Goal: Task Accomplishment & Management: Manage account settings

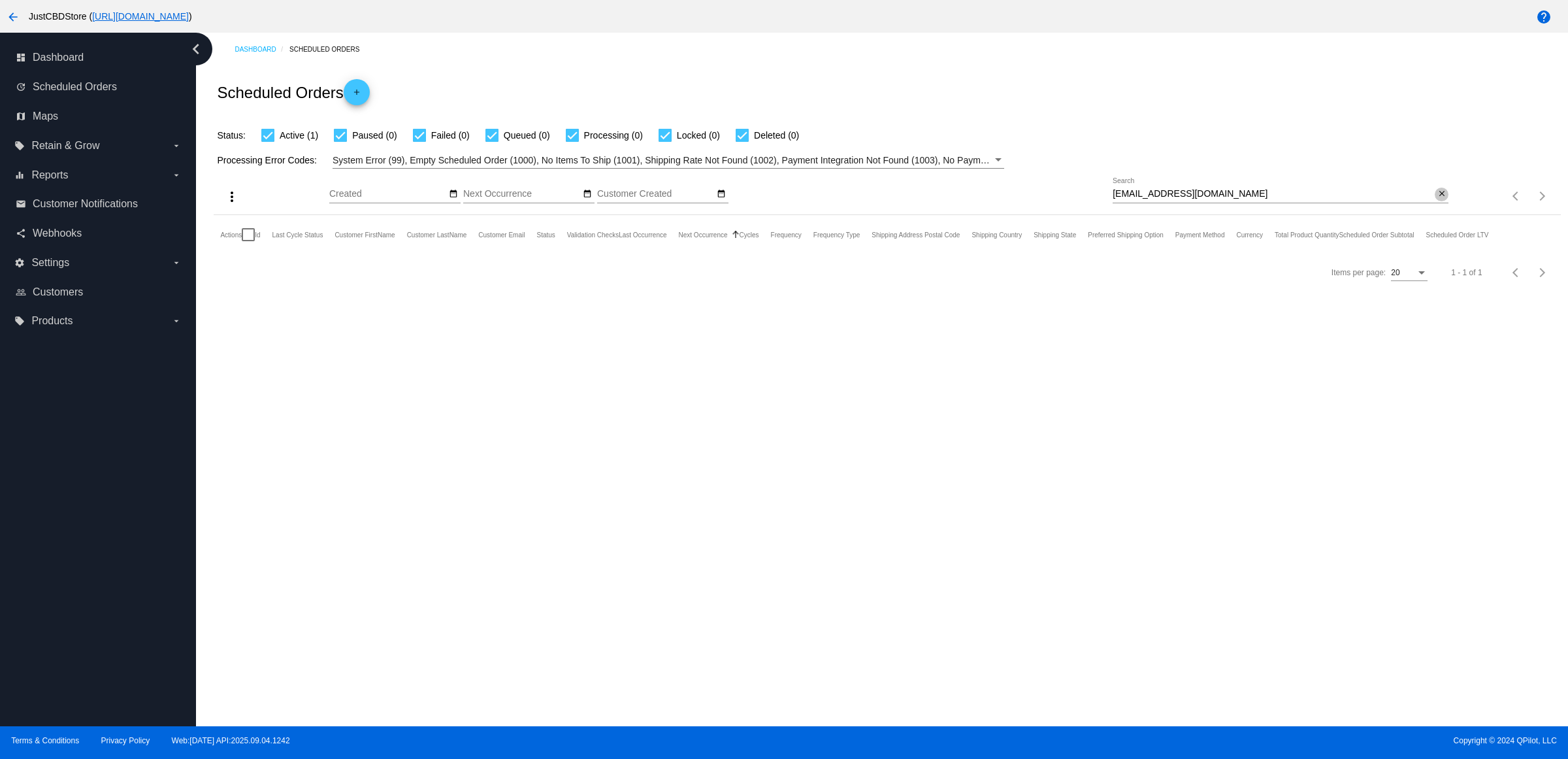
click at [1440, 199] on mat-icon "close" at bounding box center [1443, 194] width 9 height 10
click at [1440, 206] on mat-icon "search" at bounding box center [1441, 196] width 16 height 20
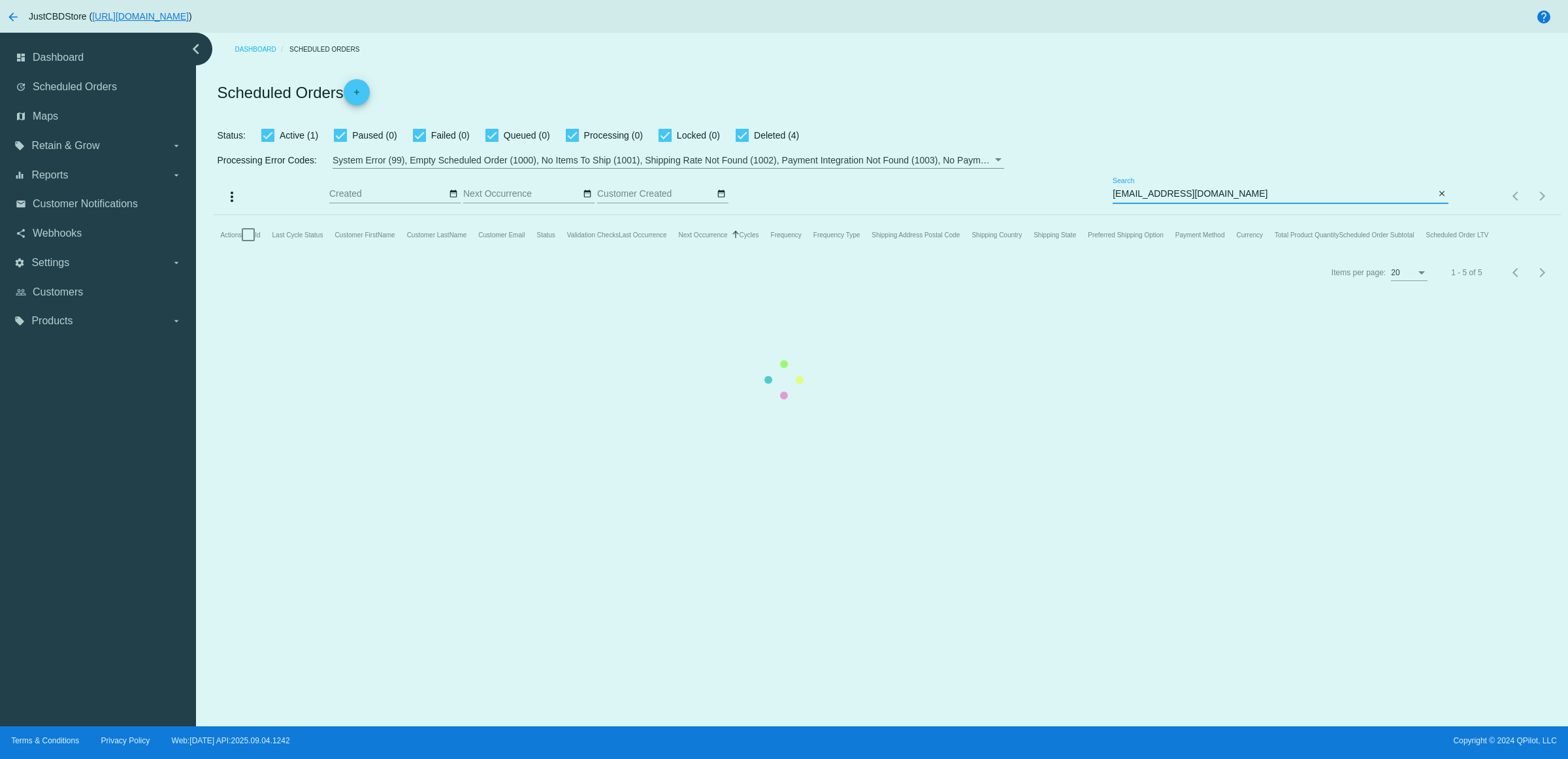
type input "[EMAIL_ADDRESS][DOMAIN_NAME]"
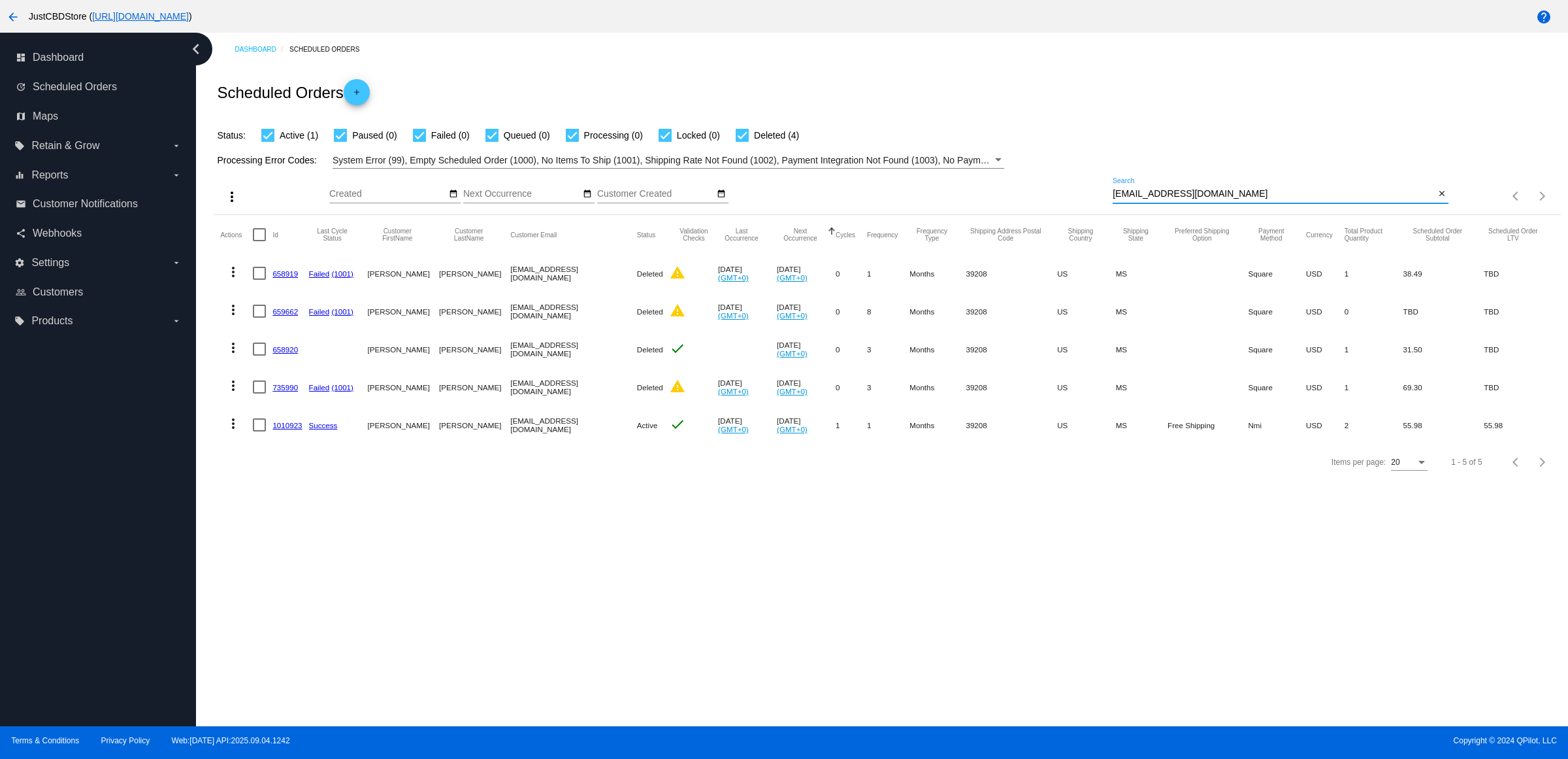
click at [240, 431] on mat-icon "more_vert" at bounding box center [233, 424] width 16 height 16
click at [272, 599] on button "delete Delete" at bounding box center [290, 605] width 130 height 31
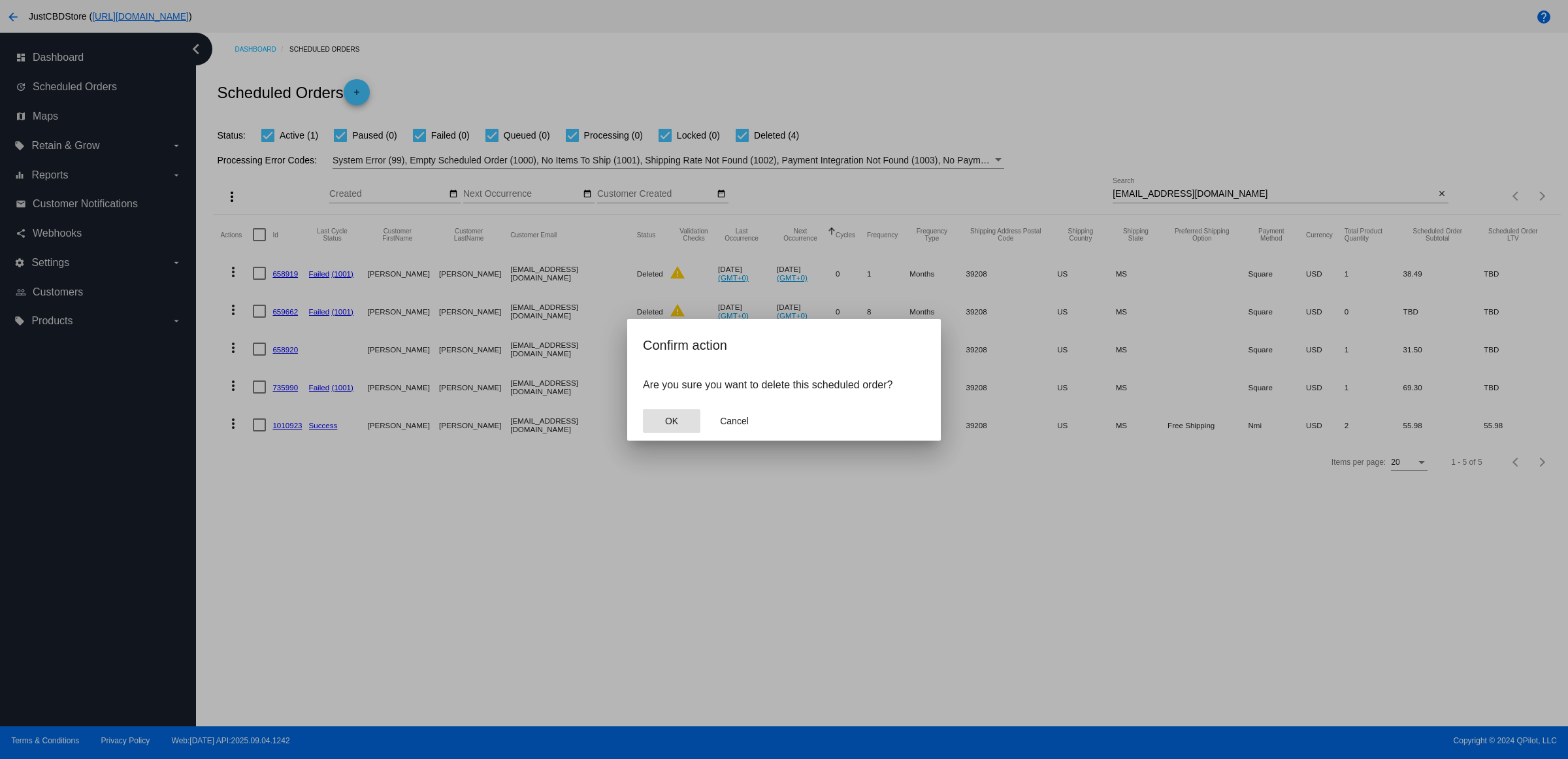
drag, startPoint x: 668, startPoint y: 416, endPoint x: 671, endPoint y: 428, distance: 12.4
click at [669, 416] on mat-dialog-actions "OK Cancel" at bounding box center [784, 421] width 282 height 39
click at [671, 427] on span "OK" at bounding box center [672, 421] width 13 height 10
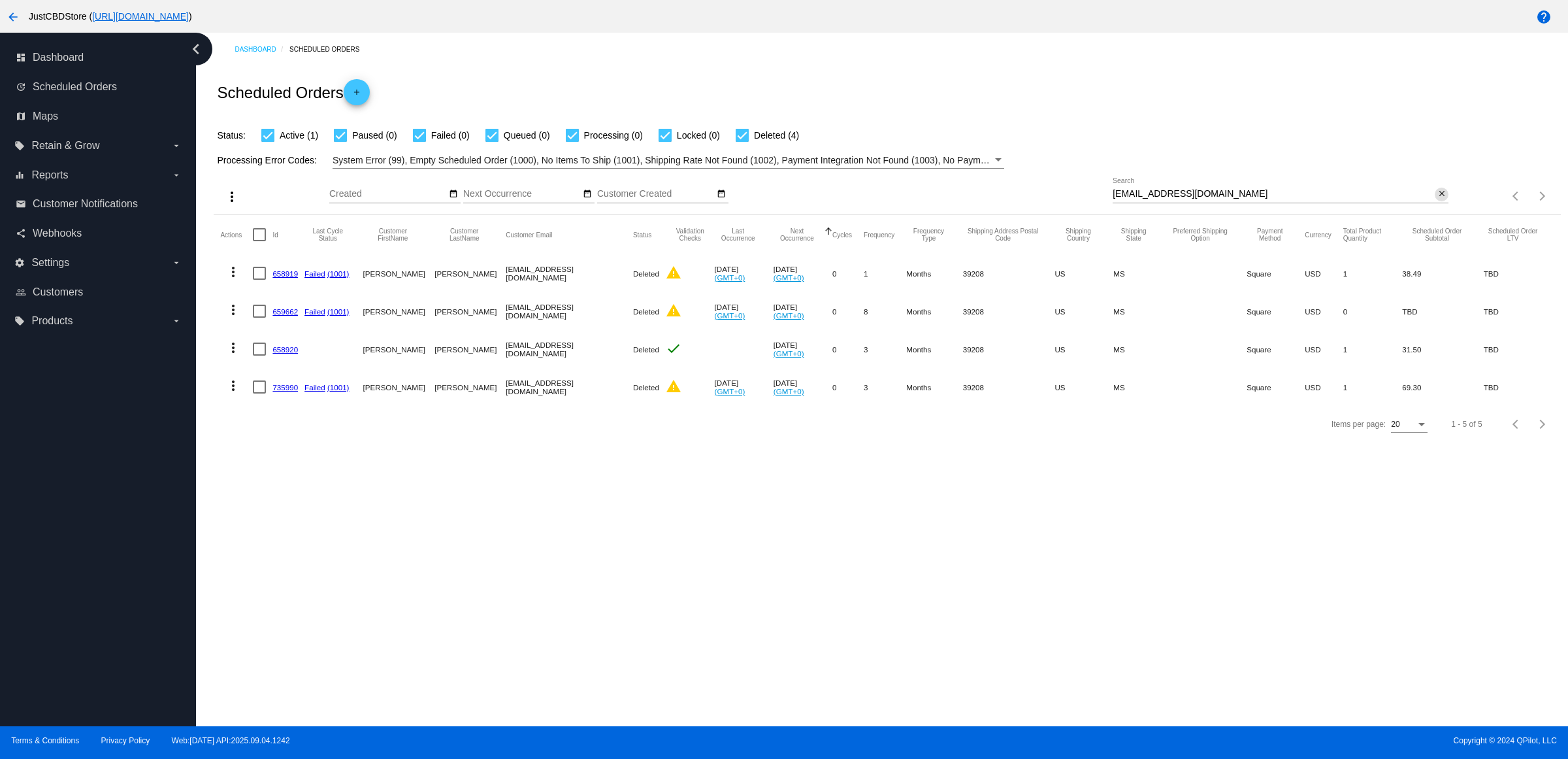
click at [1438, 199] on mat-icon "close" at bounding box center [1443, 194] width 9 height 10
click at [1436, 206] on mat-icon "search" at bounding box center [1441, 196] width 16 height 20
click at [1438, 199] on input "Search" at bounding box center [1281, 194] width 336 height 10
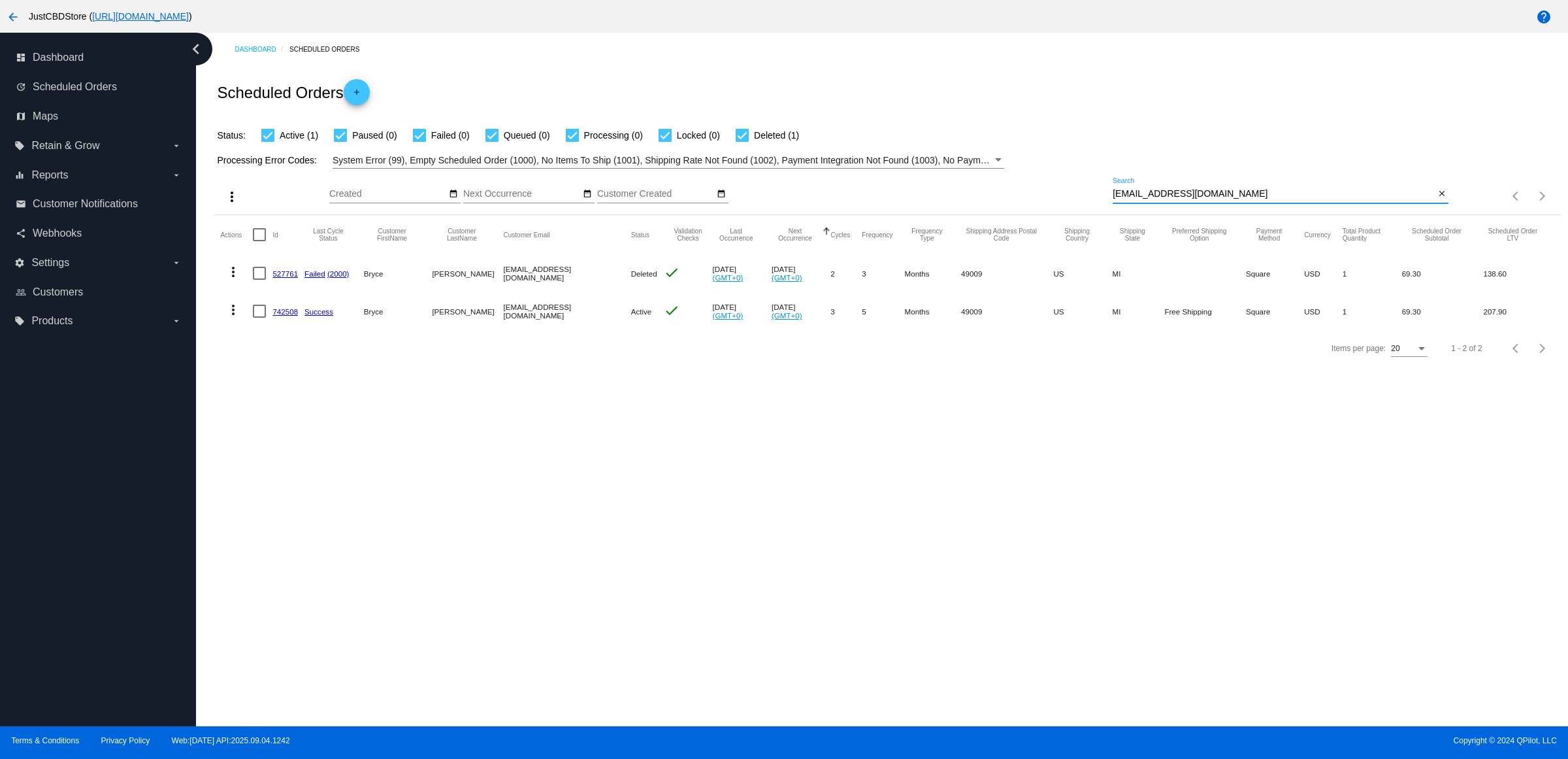
type input "[EMAIL_ADDRESS][DOMAIN_NAME]"
click at [296, 315] on link "742508" at bounding box center [285, 311] width 26 height 9
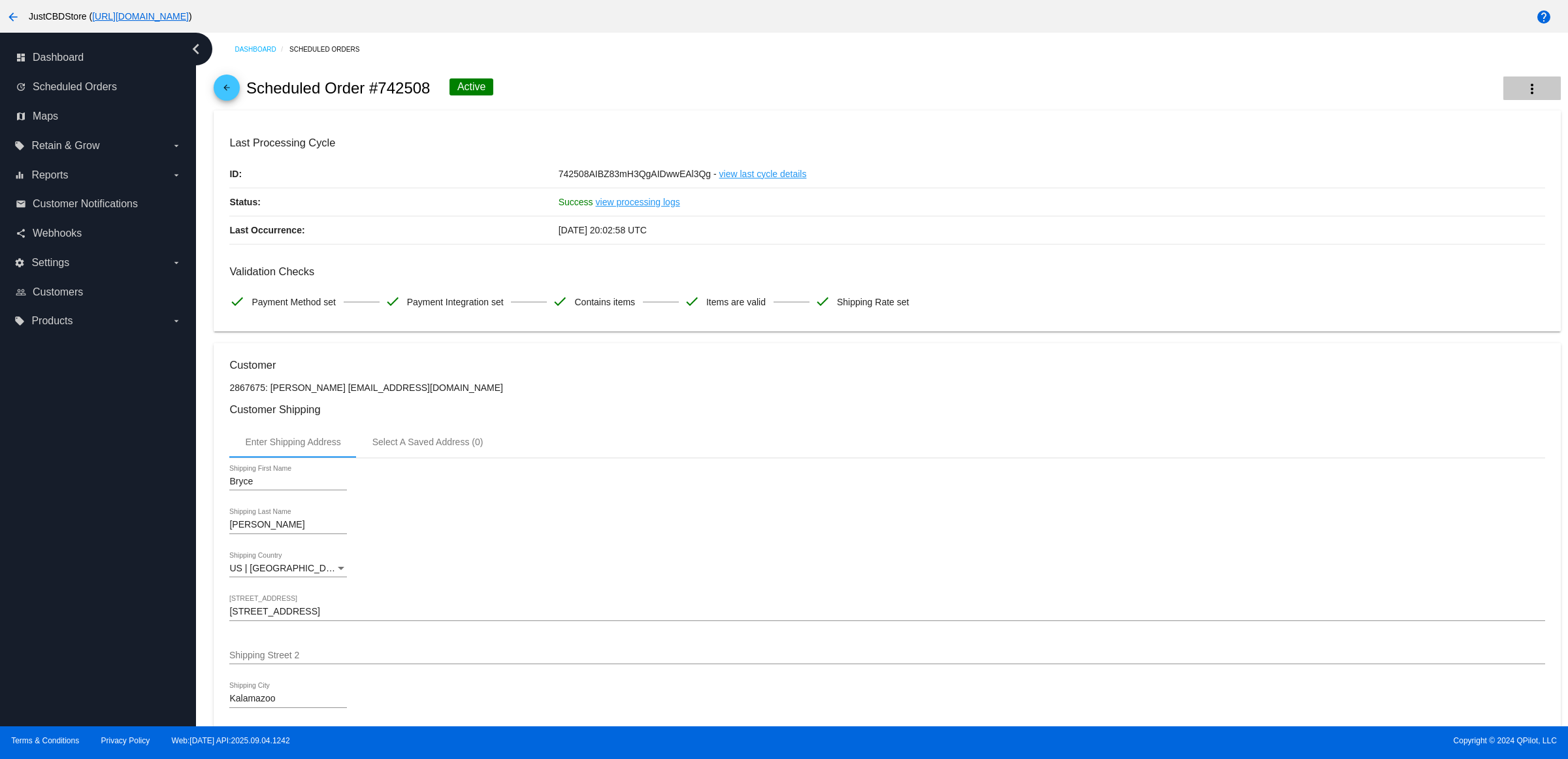
click at [1523, 95] on button "more_vert" at bounding box center [1532, 88] width 58 height 24
click at [1491, 112] on button "info View Event Logs" at bounding box center [1455, 102] width 183 height 31
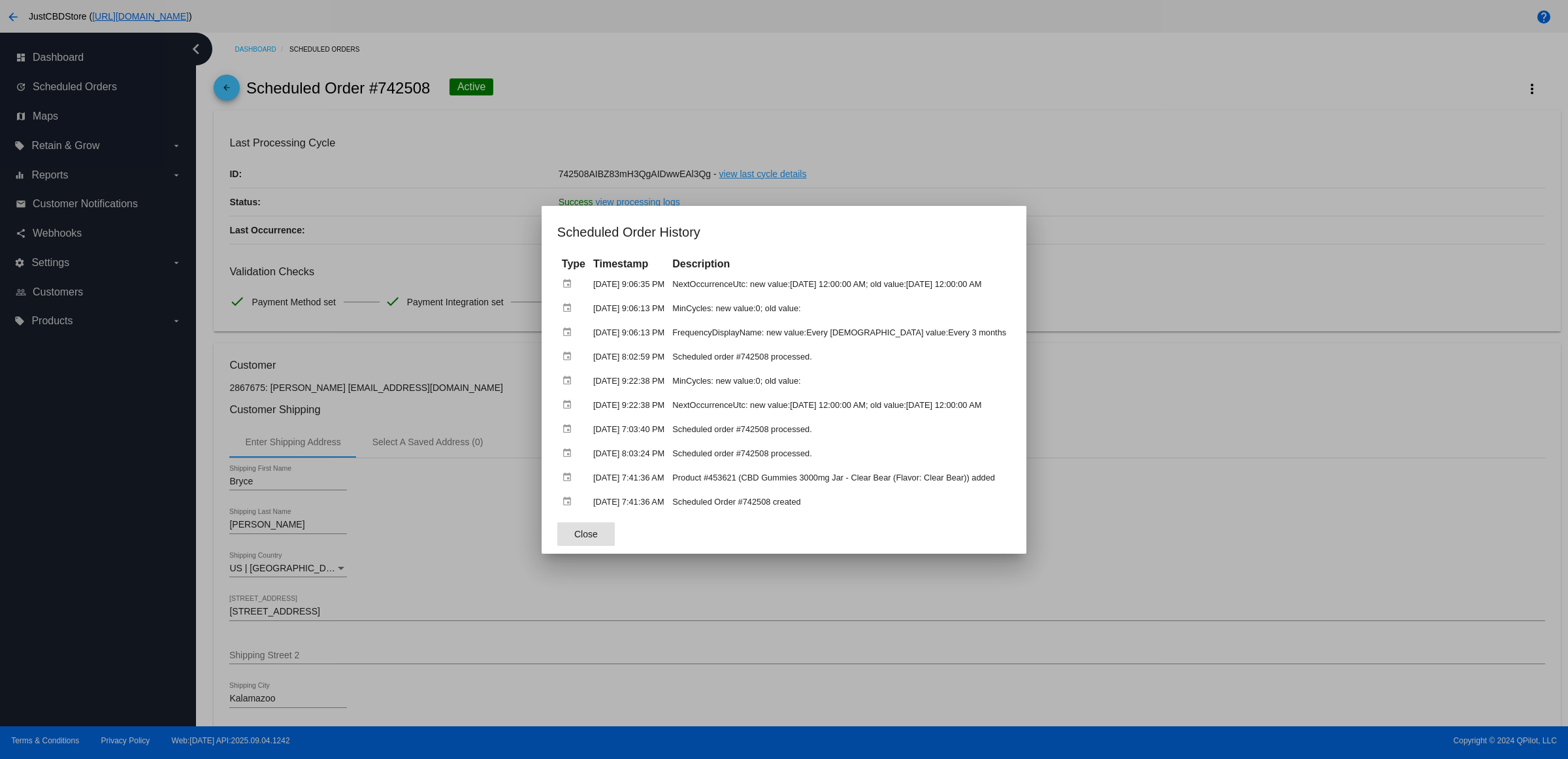
click at [1217, 163] on div at bounding box center [784, 379] width 1568 height 759
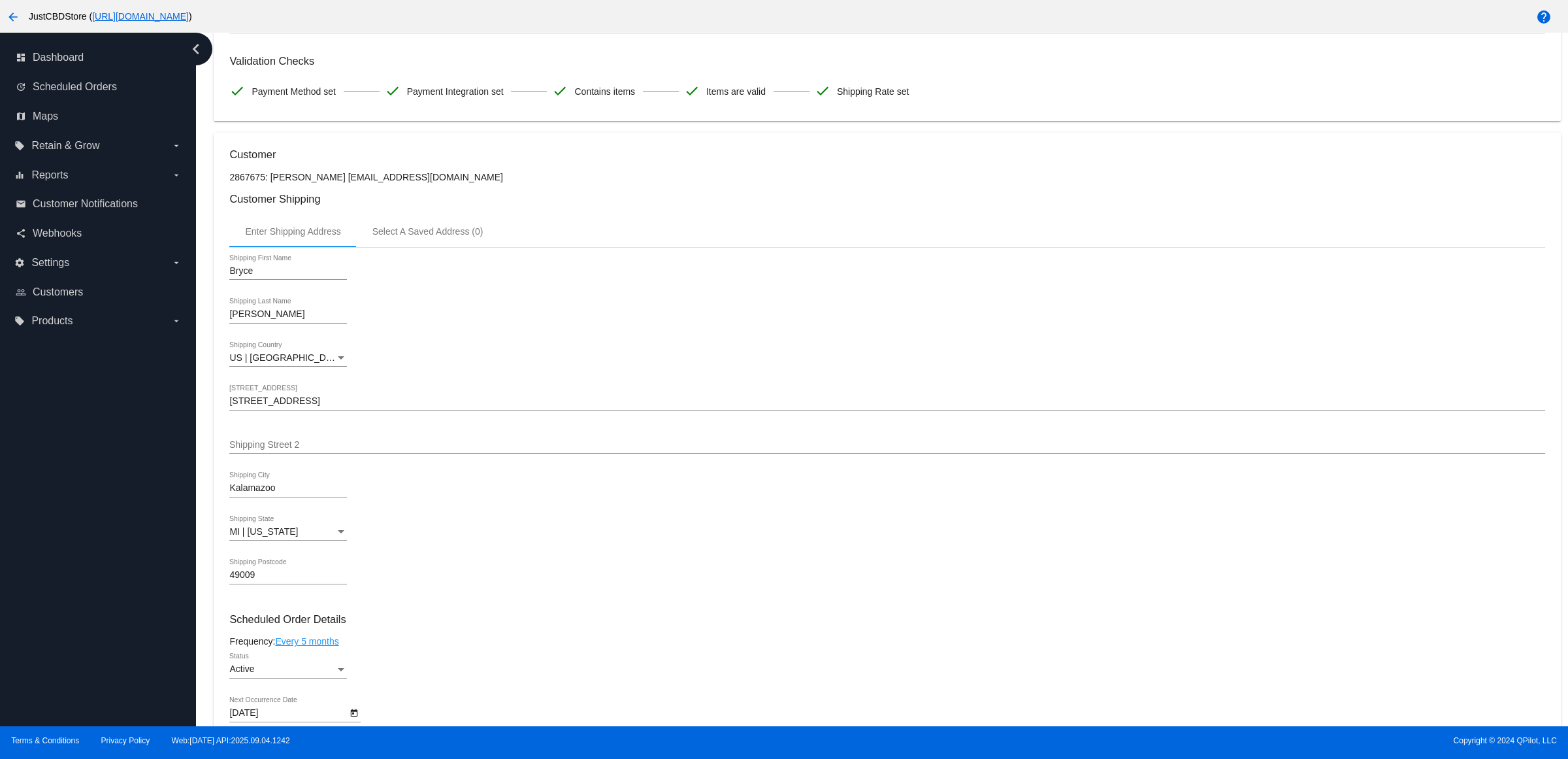
scroll to position [654, 0]
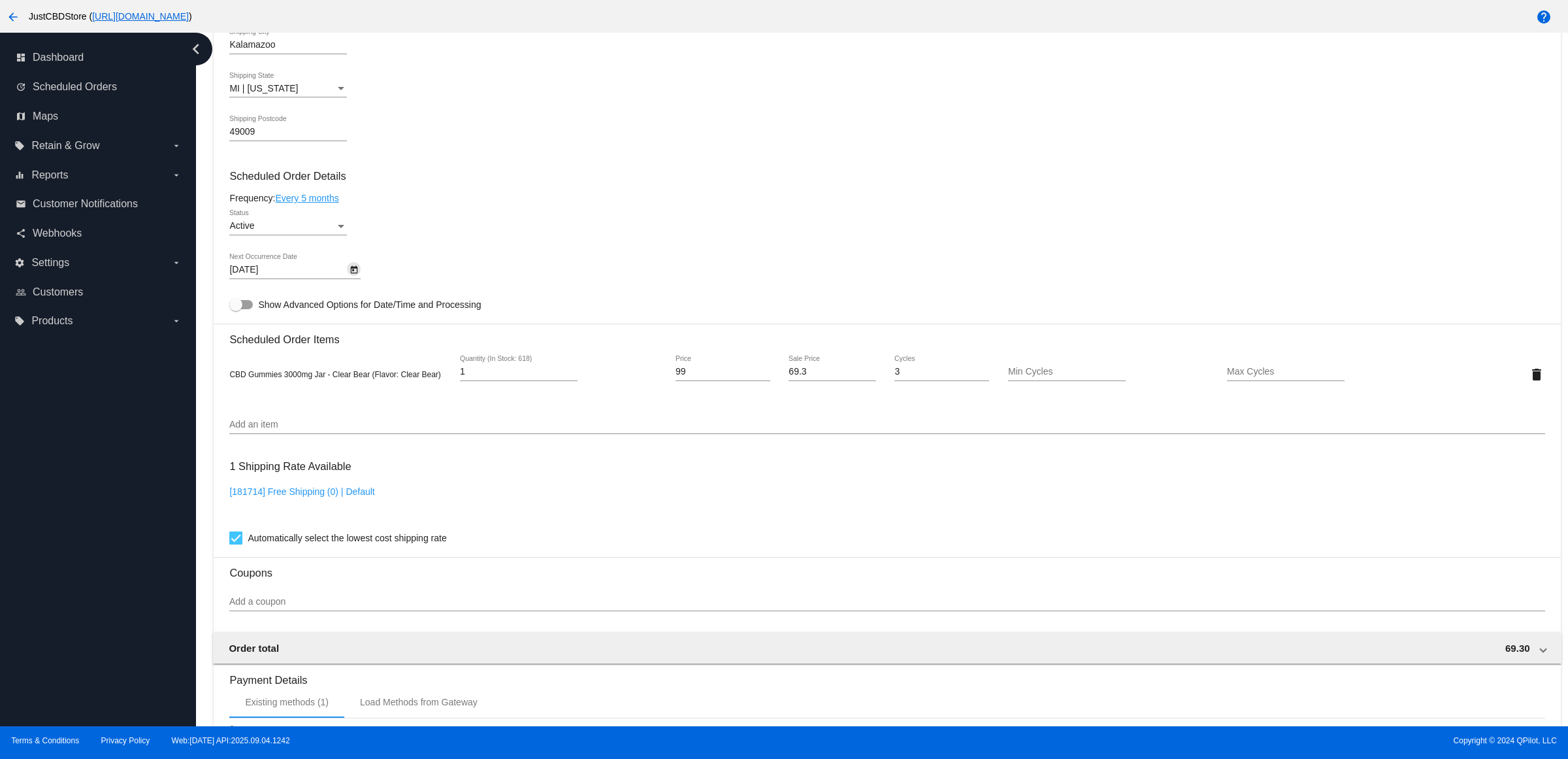
click at [359, 277] on icon "Open calendar" at bounding box center [354, 270] width 9 height 16
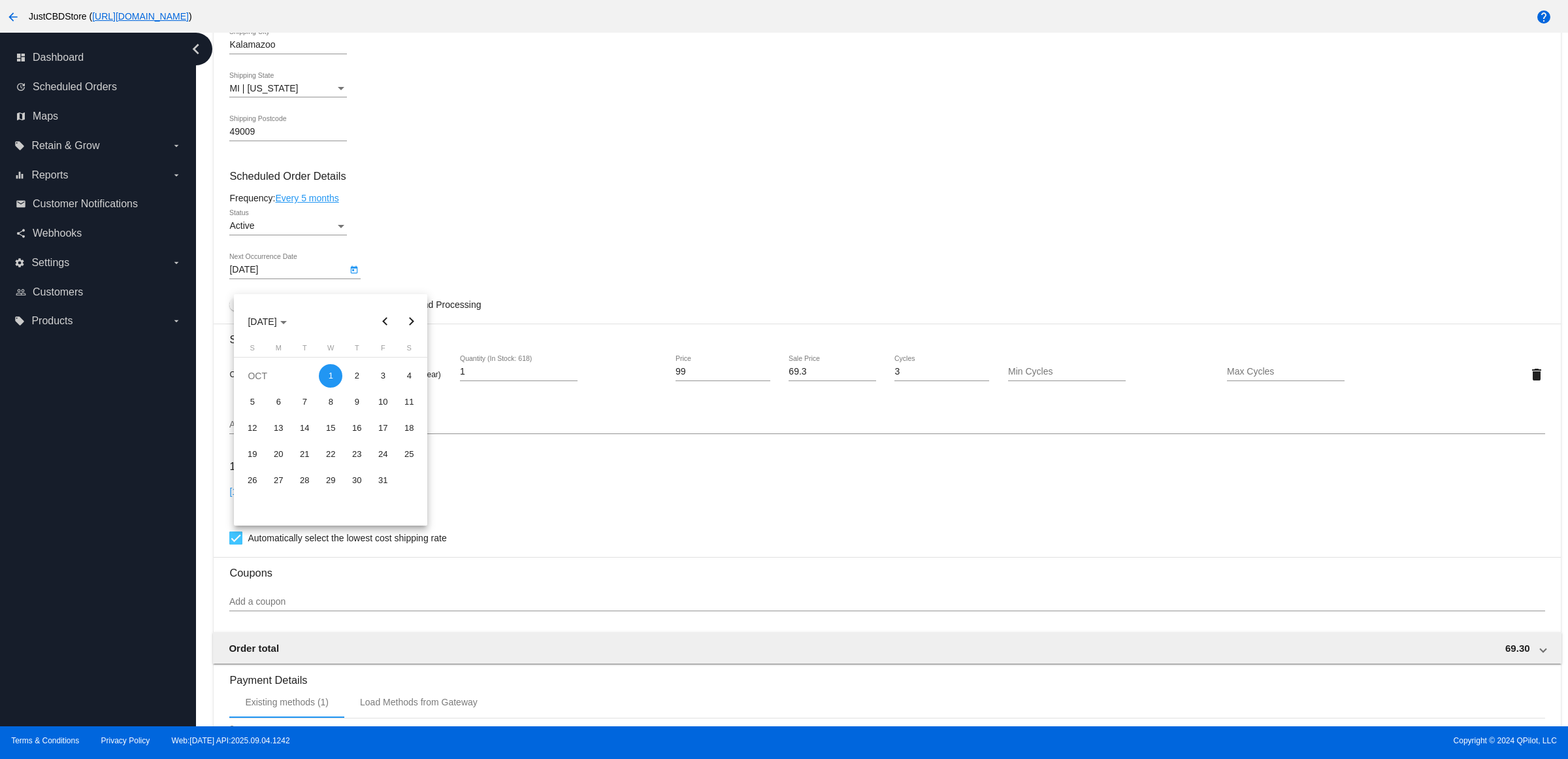
click at [407, 322] on button "Next month" at bounding box center [411, 322] width 27 height 27
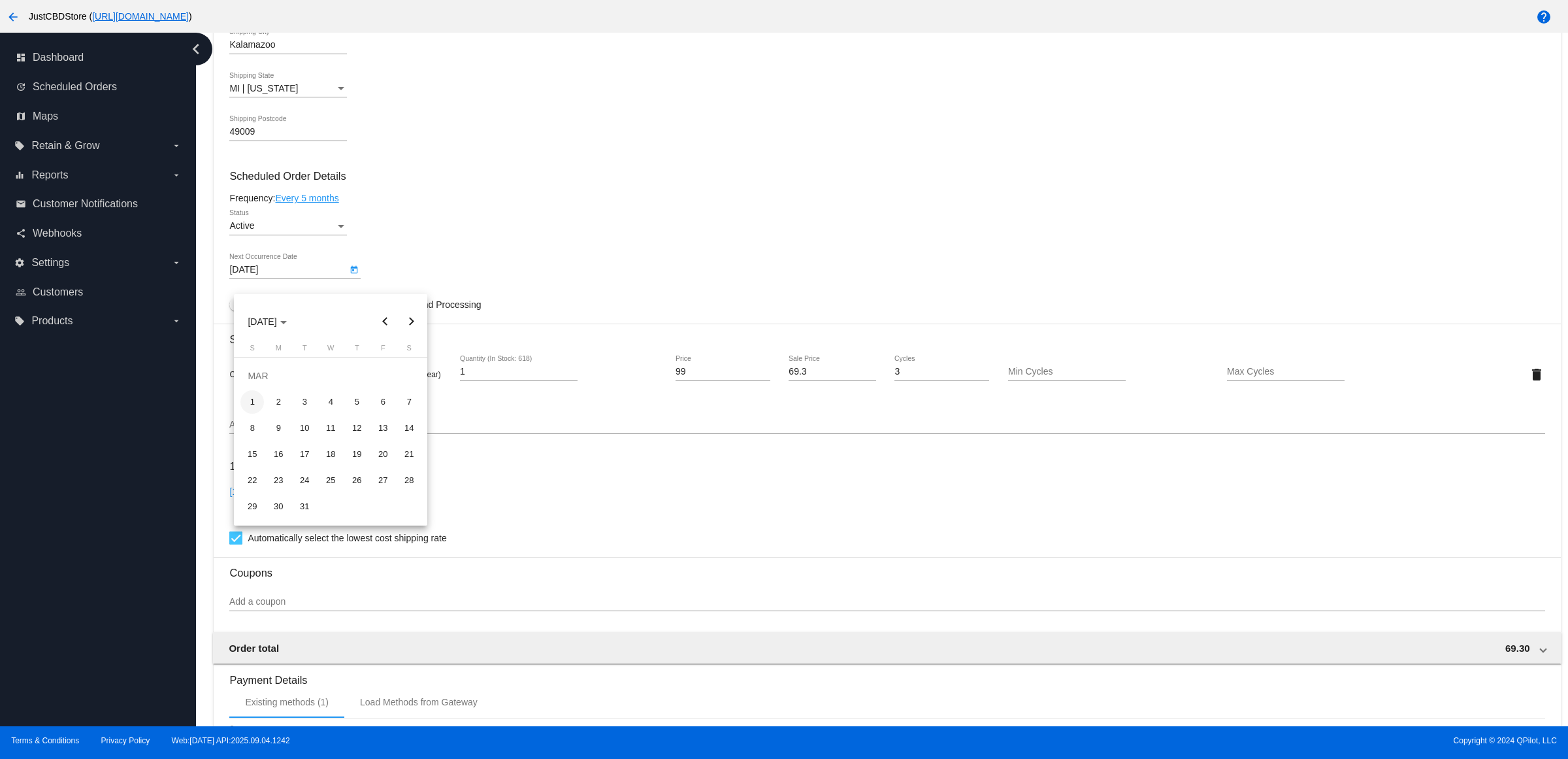
click at [249, 404] on div "1" at bounding box center [252, 402] width 24 height 24
type input "[DATE]"
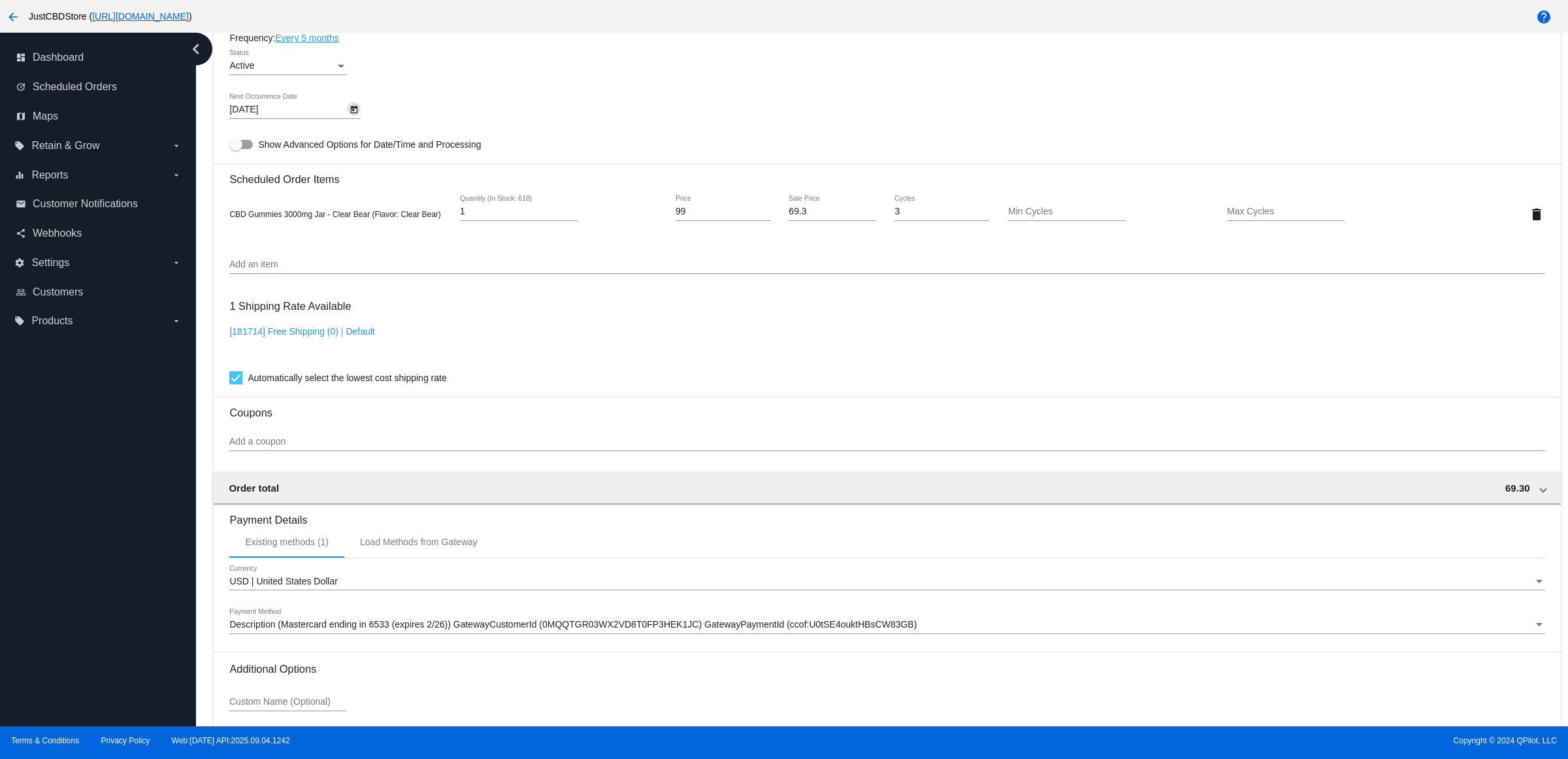
scroll to position [939, 0]
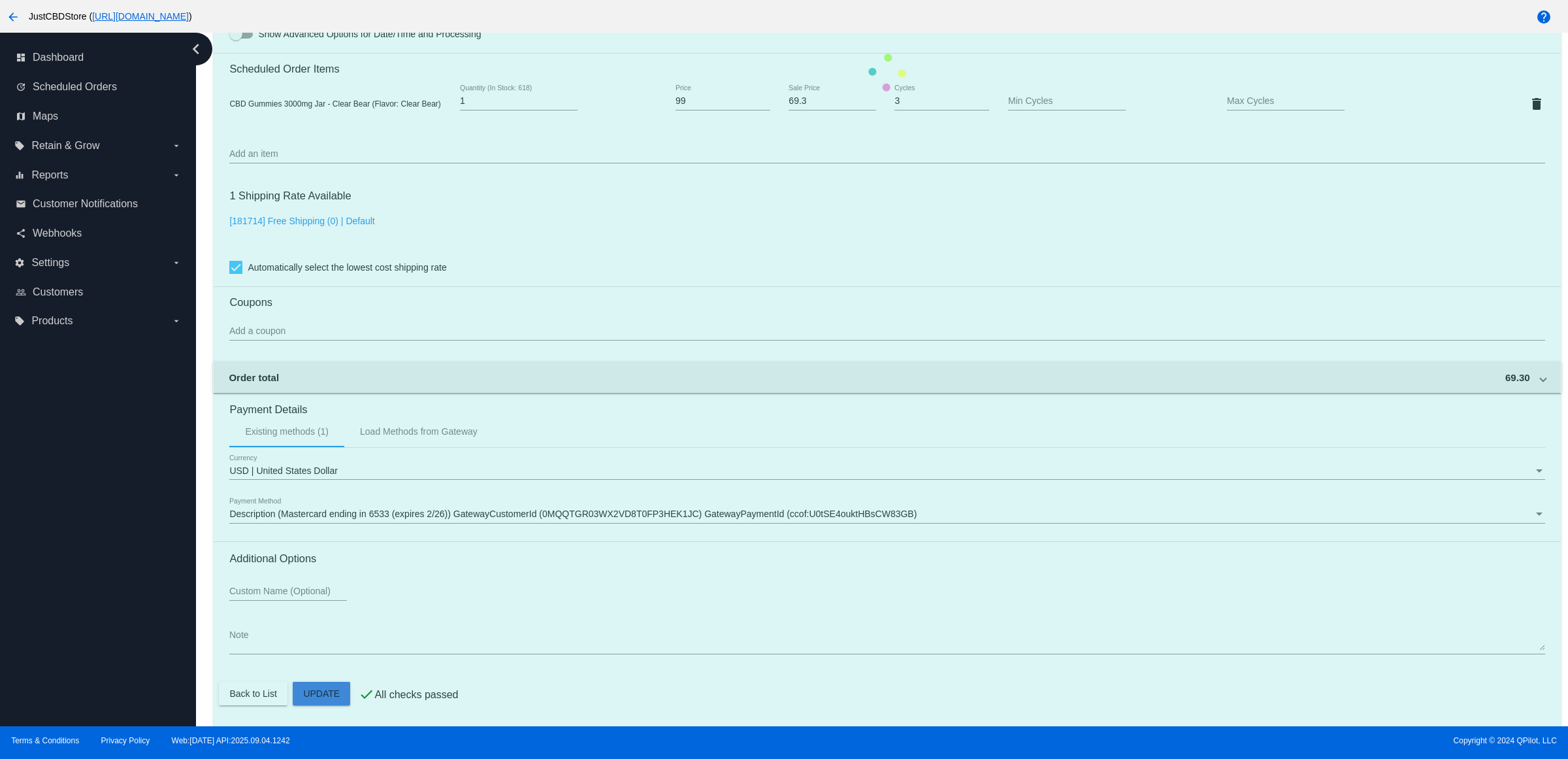
click at [336, 697] on mat-card "Customer 2867675: [PERSON_NAME] [EMAIL_ADDRESS][DOMAIN_NAME] Customer Shipping …" at bounding box center [887, 72] width 1347 height 1307
